Goal: Task Accomplishment & Management: Manage account settings

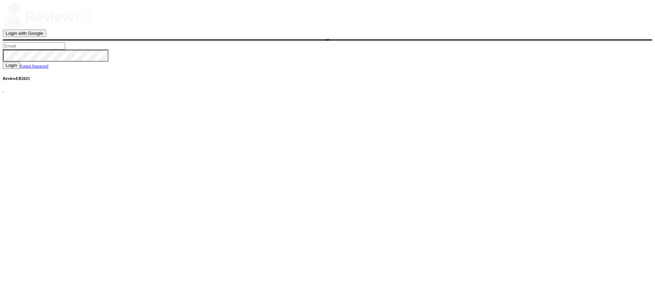
click at [65, 50] on input "text" at bounding box center [34, 45] width 62 height 7
type input "demo76@reviewelf.com"
click at [20, 69] on button "Login" at bounding box center [11, 65] width 17 height 7
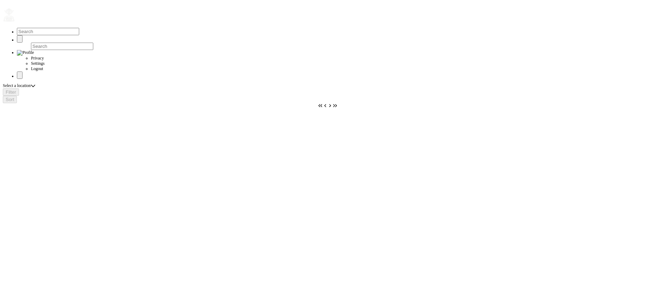
click at [15, 22] on button "button" at bounding box center [15, 22] width 0 height 0
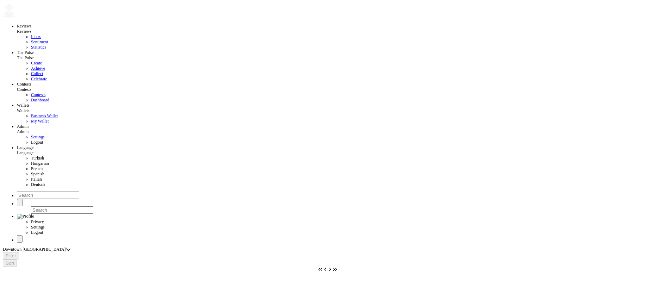
scroll to position [5, 0]
click at [31, 139] on span "Settings" at bounding box center [38, 136] width 14 height 5
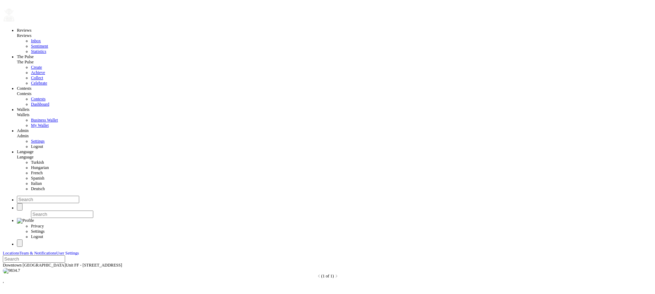
click at [56, 251] on span "Team & Notifications" at bounding box center [37, 253] width 37 height 4
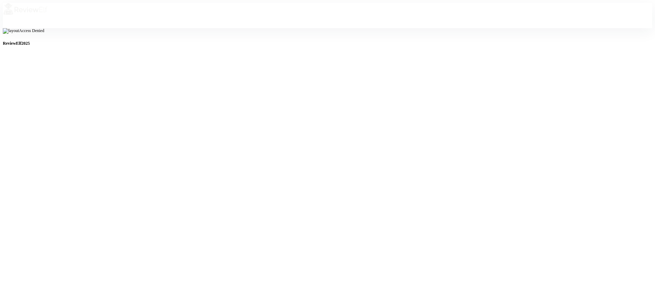
click at [48, 15] on img at bounding box center [25, 9] width 45 height 13
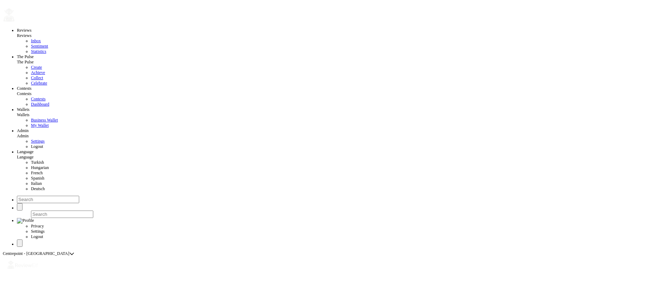
click at [15, 22] on button "button" at bounding box center [15, 22] width 0 height 0
click at [31, 144] on span "Settings" at bounding box center [38, 141] width 14 height 5
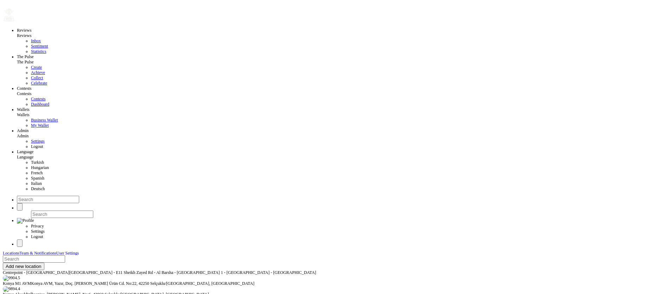
click at [264, 211] on div "Reviews Reviews Inbox Sentiment Statistics The Pulse The Pulse Create Achieve C…" at bounding box center [328, 155] width 650 height 305
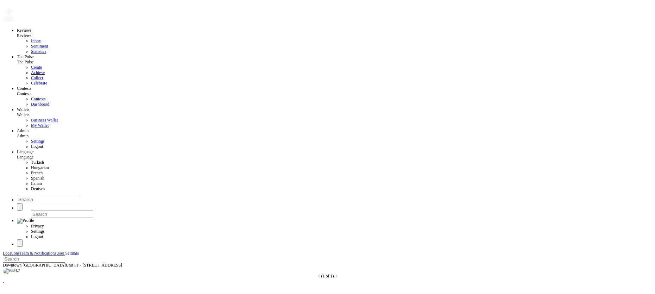
click at [56, 251] on span "Team & Notifications" at bounding box center [37, 253] width 37 height 4
click at [48, 274] on span "Invite Team Member" at bounding box center [27, 276] width 43 height 5
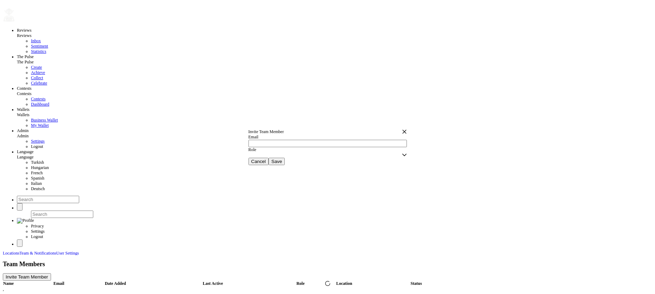
click at [275, 158] on div "empty" at bounding box center [328, 154] width 158 height 5
click at [270, 171] on span "Team Member" at bounding box center [267, 169] width 25 height 5
click at [317, 163] on div "empty" at bounding box center [326, 160] width 154 height 5
click at [288, 163] on div "empty" at bounding box center [326, 160] width 154 height 5
click at [333, 163] on div "empty" at bounding box center [326, 160] width 154 height 5
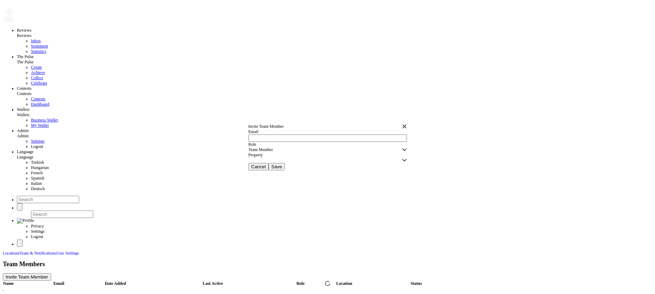
scroll to position [5, 0]
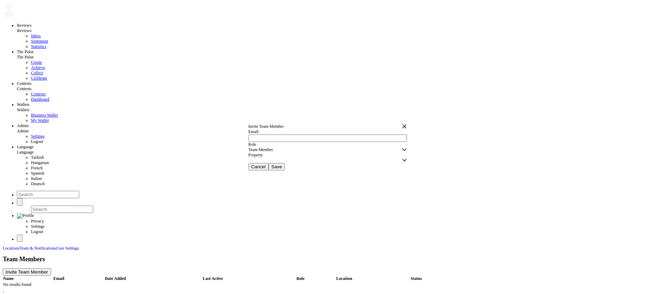
click at [311, 163] on div "empty" at bounding box center [326, 160] width 154 height 5
click at [402, 124] on icon "button" at bounding box center [404, 126] width 5 height 5
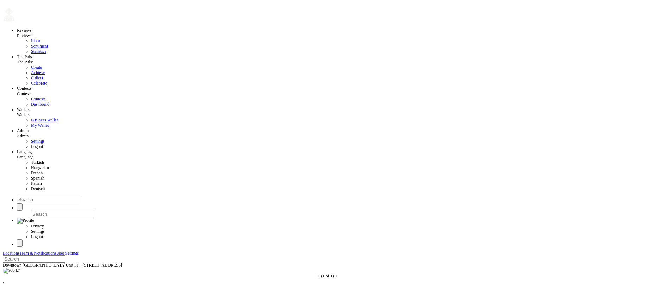
scroll to position [49, 0]
click at [31, 149] on span "Logout" at bounding box center [37, 146] width 12 height 5
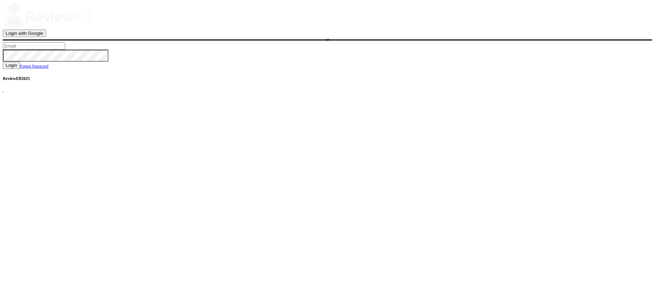
click at [65, 50] on input "text" at bounding box center [34, 45] width 62 height 7
type input "nick.roberts@reviewinsights.org"
click at [17, 68] on span "Login" at bounding box center [12, 65] width 12 height 5
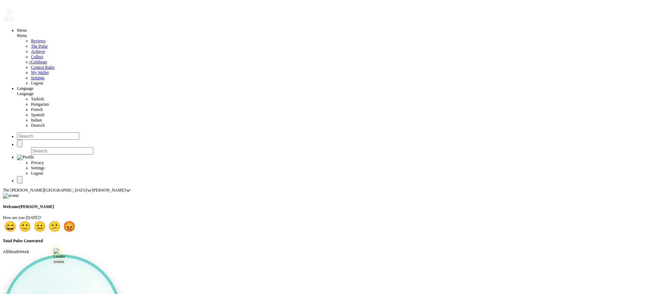
click at [31, 101] on span "Turkish" at bounding box center [37, 98] width 13 height 5
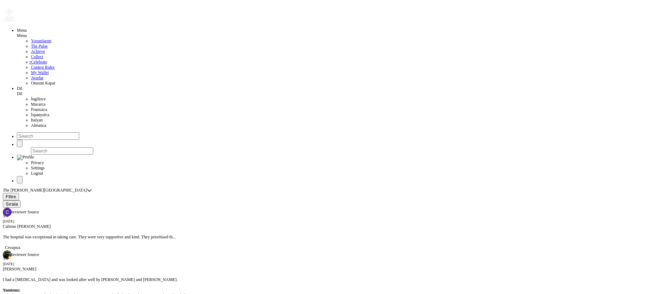
click at [16, 194] on span "Filtre" at bounding box center [11, 196] width 11 height 5
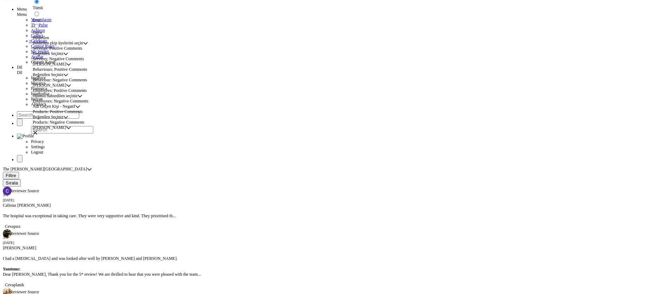
scroll to position [24, 0]
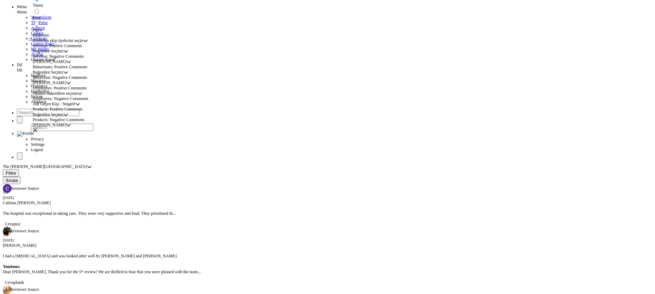
click at [75, 96] on span "Olumlu bahsedilen seçiniz" at bounding box center [55, 93] width 45 height 5
click at [66, 86] on span "Şikayet Seçiniz" at bounding box center [49, 82] width 33 height 5
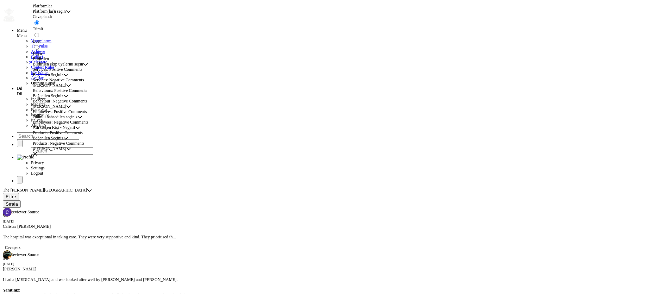
click at [38, 151] on icon "button" at bounding box center [35, 153] width 5 height 5
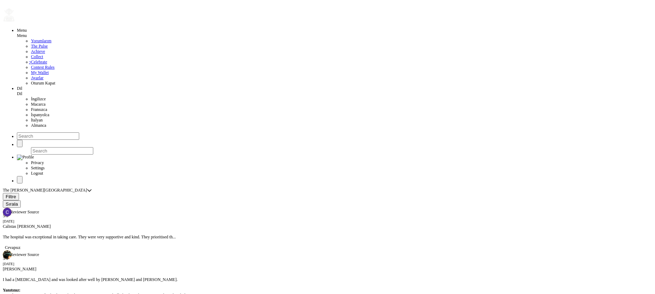
click at [31, 107] on span "Macarca" at bounding box center [38, 104] width 14 height 5
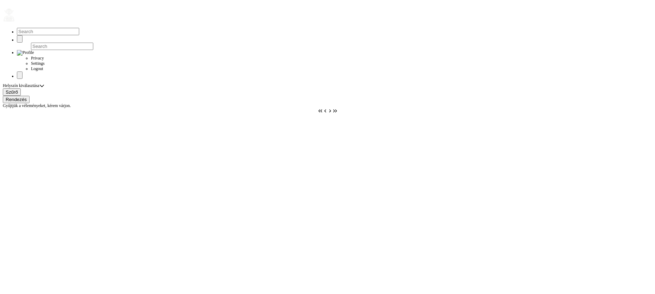
click at [15, 22] on button "button" at bounding box center [15, 22] width 0 height 0
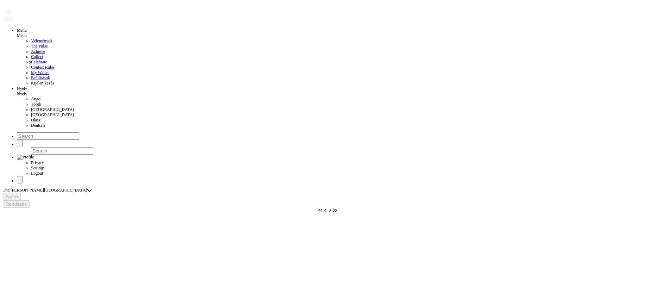
click at [31, 112] on span "Francia" at bounding box center [52, 109] width 43 height 5
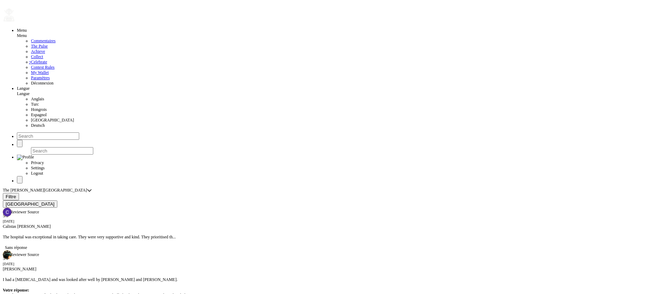
click at [31, 128] on span "Deutsch" at bounding box center [38, 125] width 14 height 5
radio input "false"
click at [25, 201] on span "Sortieren" at bounding box center [15, 203] width 19 height 5
click at [129, 7] on div "Menu Menu Bewertungen The Pulse Achieve Collect 2 Celebrate Contest Rules My Wa…" at bounding box center [328, 93] width 650 height 181
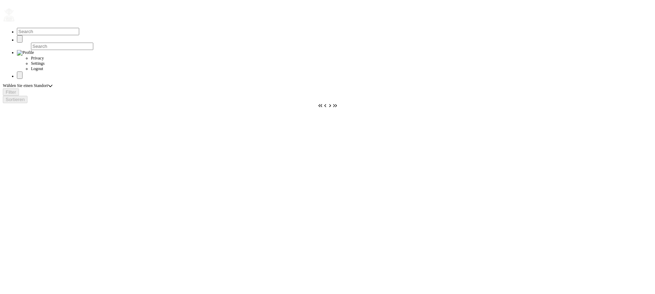
click at [15, 22] on button "button" at bounding box center [15, 22] width 0 height 0
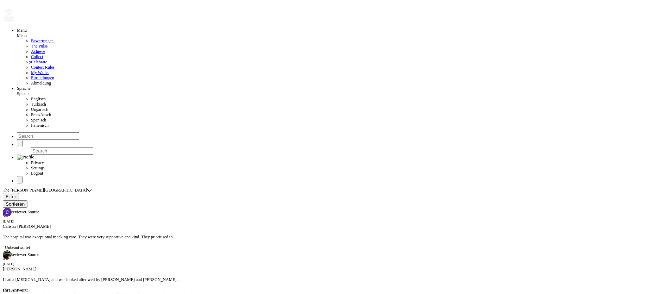
click at [31, 107] on span "Türkisch" at bounding box center [38, 104] width 15 height 5
